Goal: Information Seeking & Learning: Find contact information

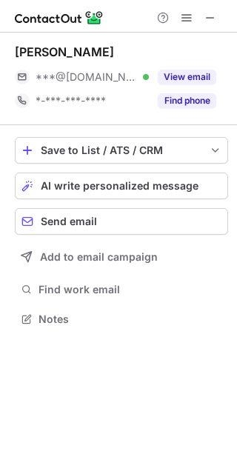
scroll to position [309, 237]
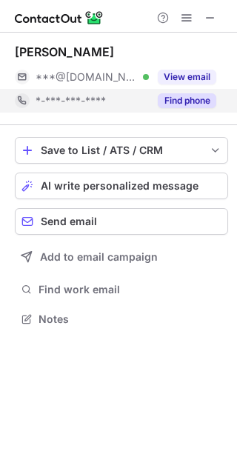
click at [149, 105] on div "Find phone" at bounding box center [182, 101] width 67 height 24
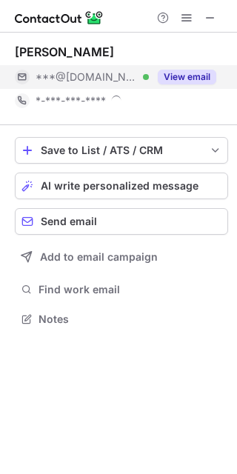
click at [154, 84] on div "View email" at bounding box center [182, 77] width 67 height 24
